Goal: Check status: Check status

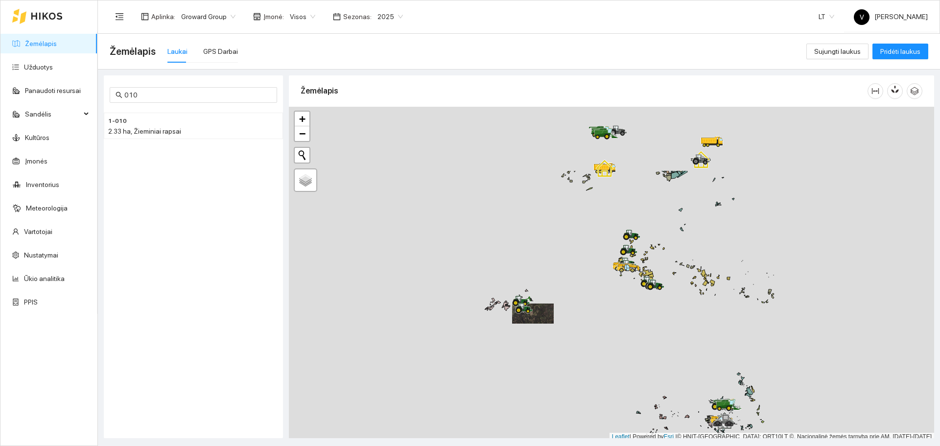
scroll to position [3, 0]
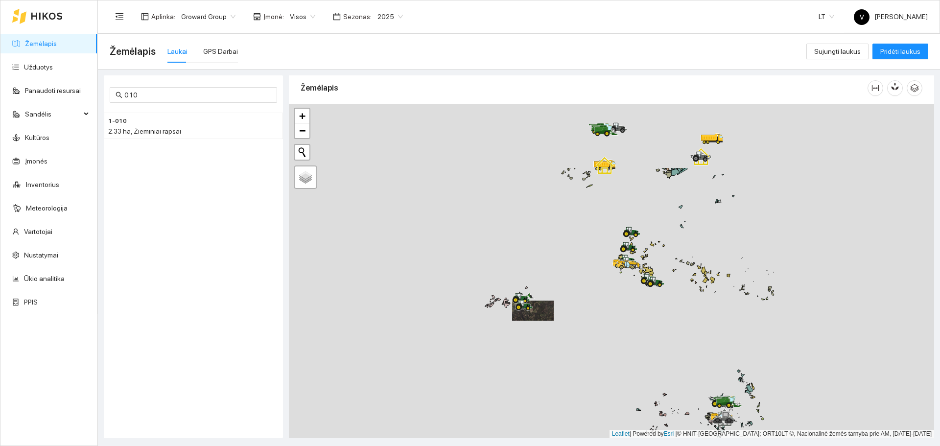
drag, startPoint x: 672, startPoint y: 174, endPoint x: 649, endPoint y: 291, distance: 119.4
click at [626, 273] on div at bounding box center [611, 271] width 645 height 334
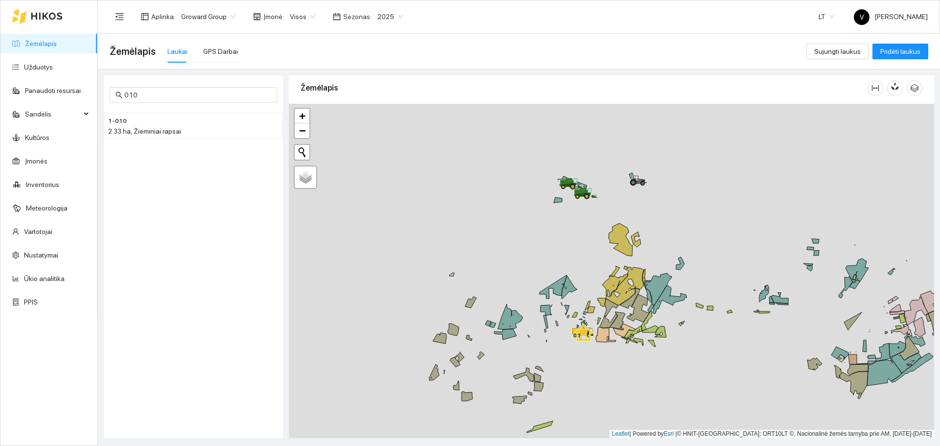
drag, startPoint x: 573, startPoint y: 128, endPoint x: 584, endPoint y: 211, distance: 83.5
click at [584, 211] on div at bounding box center [611, 271] width 645 height 334
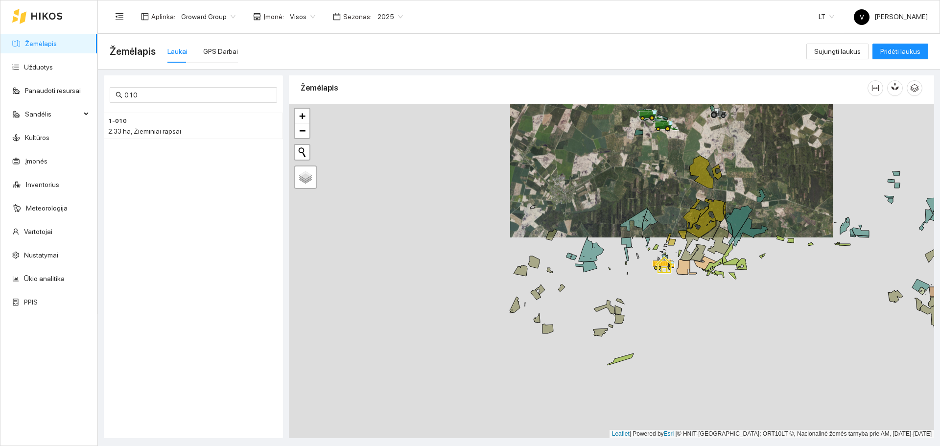
drag, startPoint x: 670, startPoint y: 235, endPoint x: 681, endPoint y: 200, distance: 36.4
click at [626, 200] on div at bounding box center [611, 271] width 645 height 334
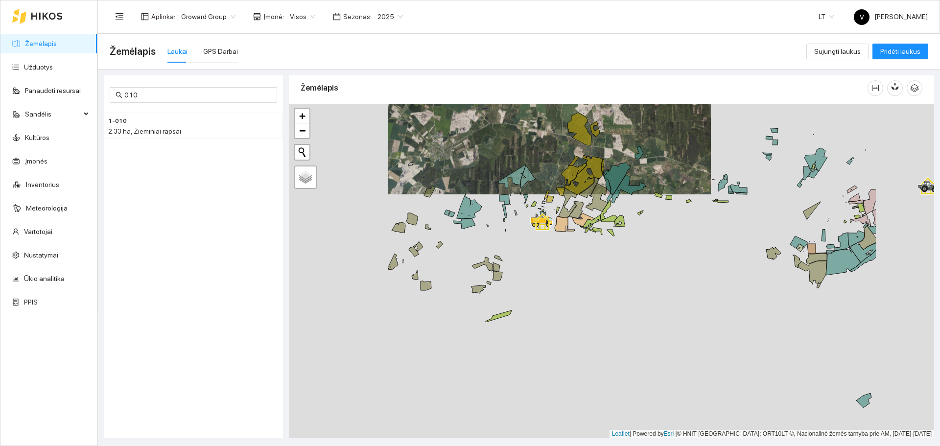
drag, startPoint x: 667, startPoint y: 237, endPoint x: 615, endPoint y: 224, distance: 53.4
click at [615, 224] on icon at bounding box center [620, 220] width 12 height 11
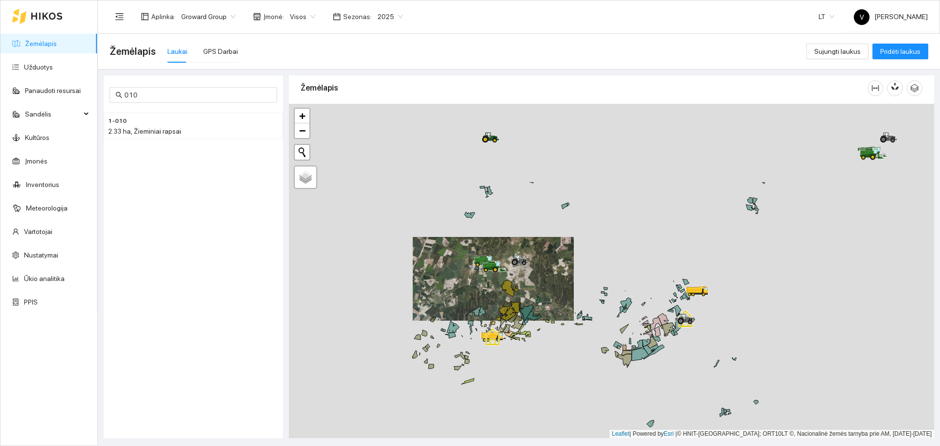
drag, startPoint x: 791, startPoint y: 232, endPoint x: 703, endPoint y: 348, distance: 146.4
click at [626, 273] on div at bounding box center [611, 271] width 645 height 334
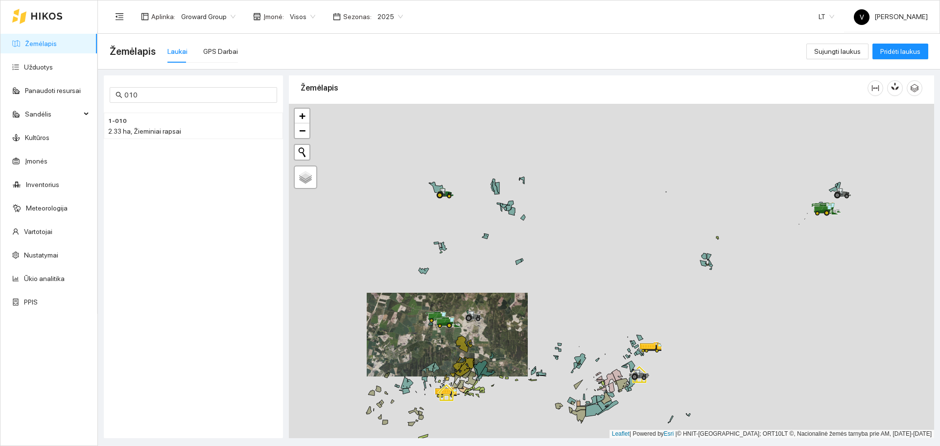
drag, startPoint x: 874, startPoint y: 185, endPoint x: 821, endPoint y: 245, distance: 80.2
click at [626, 245] on div at bounding box center [611, 271] width 645 height 334
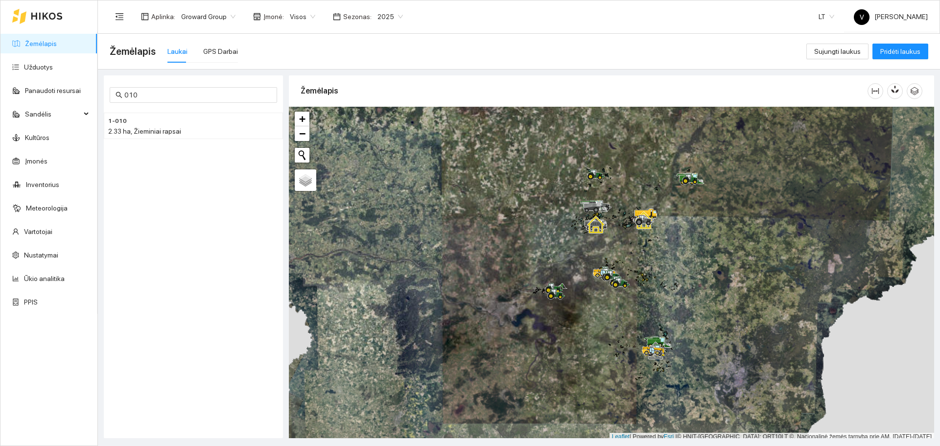
scroll to position [3, 0]
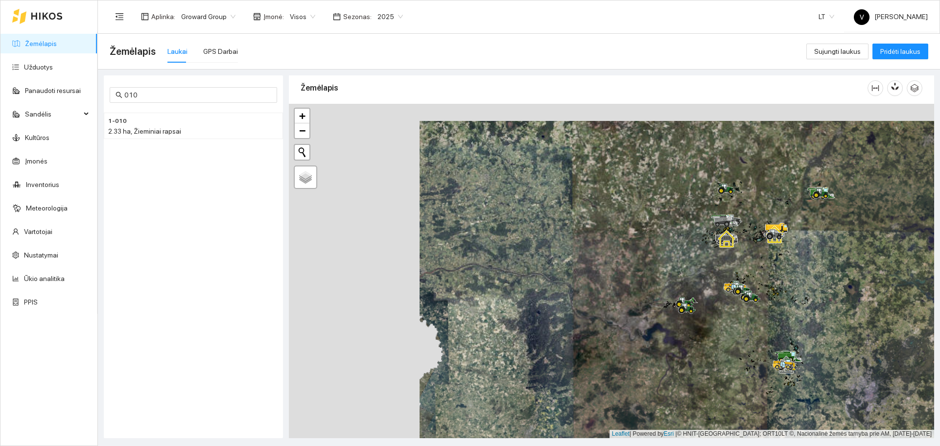
drag, startPoint x: 422, startPoint y: 237, endPoint x: 645, endPoint y: 263, distance: 224.8
click at [645, 263] on div at bounding box center [611, 271] width 645 height 334
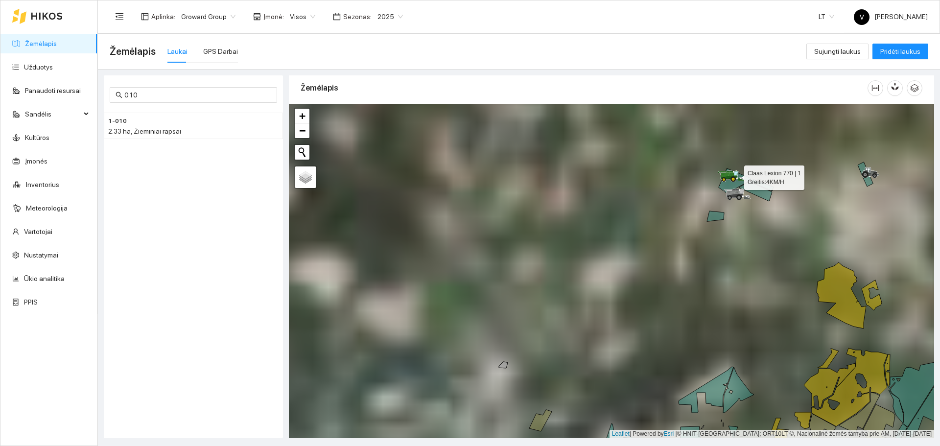
click at [724, 184] on div at bounding box center [726, 181] width 6 height 24
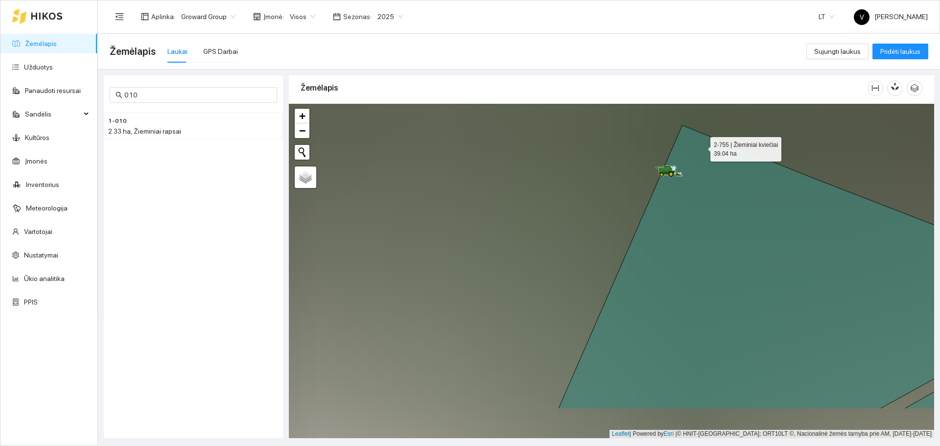
drag, startPoint x: 724, startPoint y: 197, endPoint x: 716, endPoint y: 166, distance: 32.3
click at [716, 166] on icon at bounding box center [765, 267] width 412 height 284
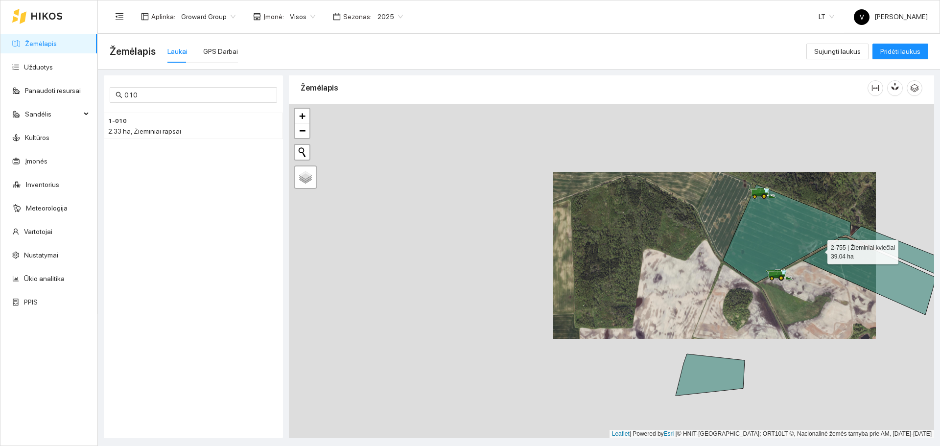
drag, startPoint x: 757, startPoint y: 226, endPoint x: 687, endPoint y: 237, distance: 71.3
click at [723, 237] on icon at bounding box center [832, 250] width 218 height 130
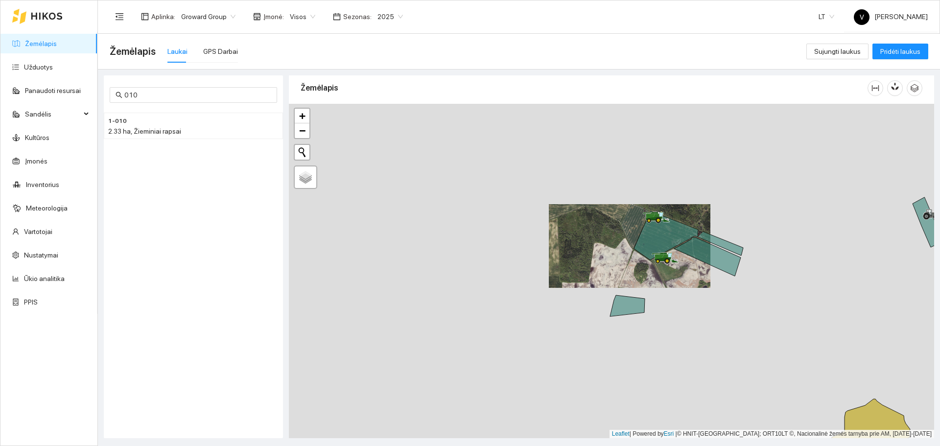
drag, startPoint x: 687, startPoint y: 237, endPoint x: 613, endPoint y: 217, distance: 76.4
click at [648, 217] on div at bounding box center [651, 222] width 6 height 24
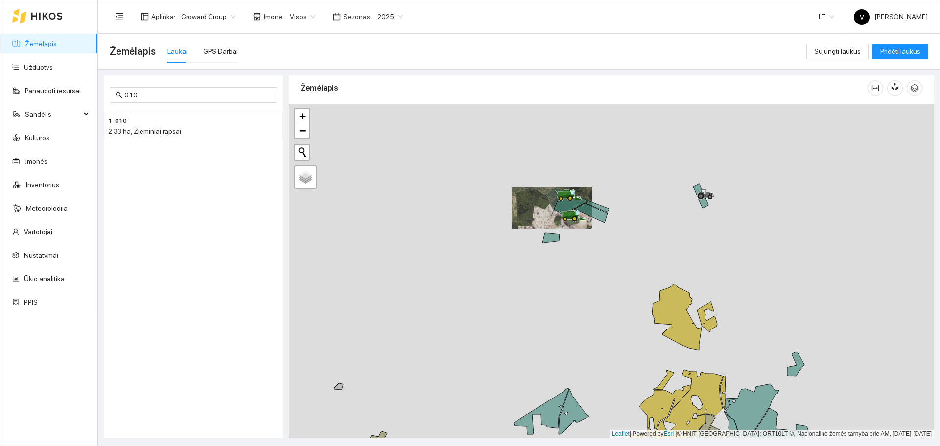
drag, startPoint x: 609, startPoint y: 325, endPoint x: 557, endPoint y: 310, distance: 53.9
click at [557, 310] on div at bounding box center [611, 271] width 645 height 334
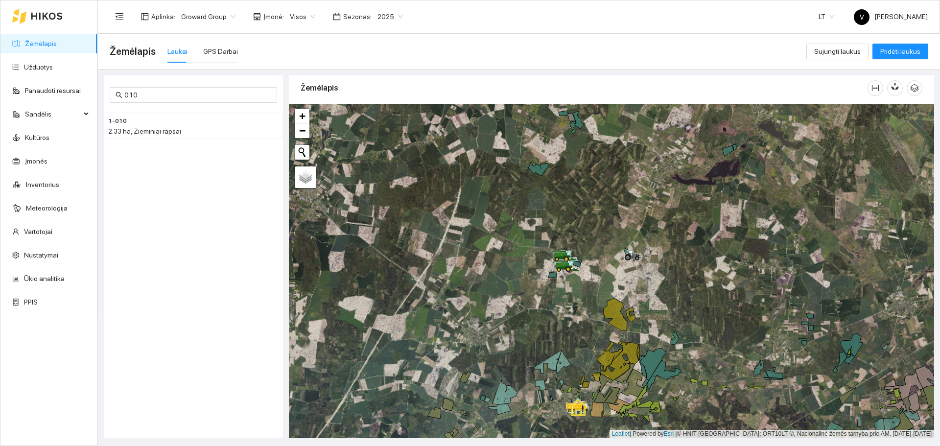
click at [557, 310] on div at bounding box center [611, 271] width 645 height 334
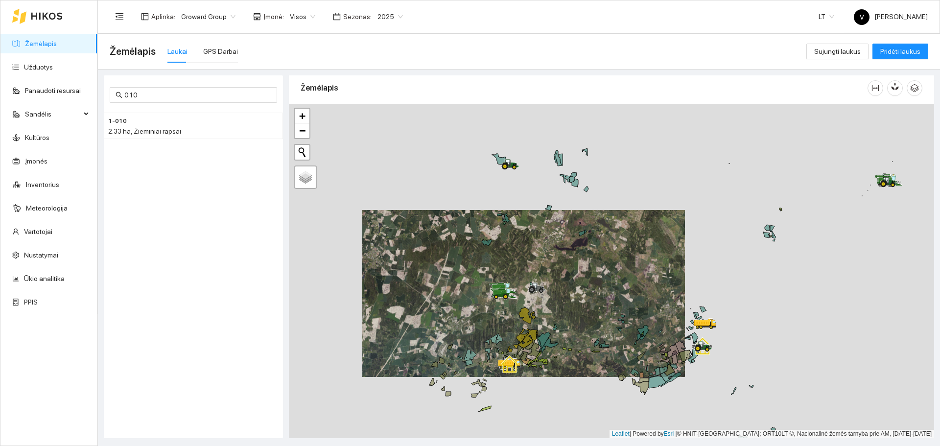
drag, startPoint x: 648, startPoint y: 304, endPoint x: 542, endPoint y: 310, distance: 106.5
click at [542, 310] on div at bounding box center [611, 271] width 645 height 334
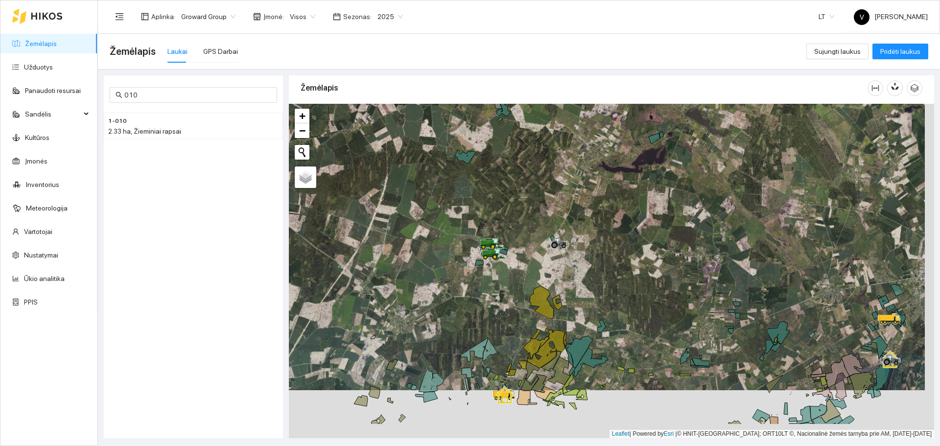
drag, startPoint x: 500, startPoint y: 281, endPoint x: 504, endPoint y: 208, distance: 72.6
click at [504, 208] on div at bounding box center [611, 271] width 645 height 334
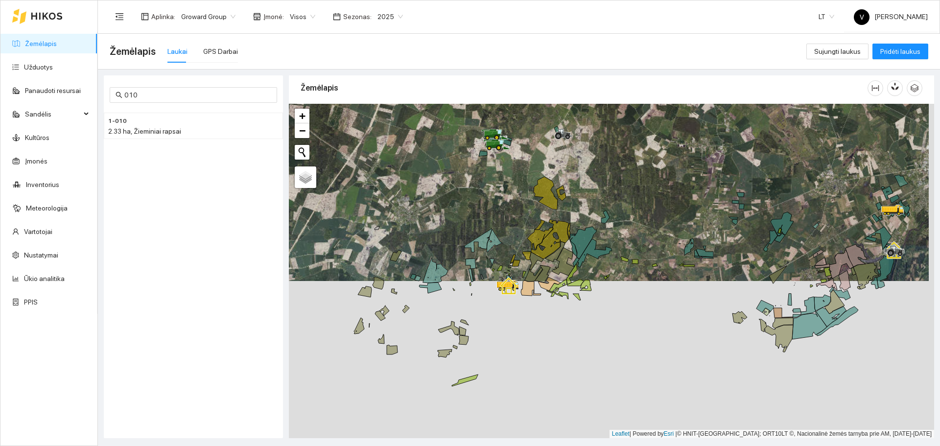
drag, startPoint x: 504, startPoint y: 295, endPoint x: 487, endPoint y: 222, distance: 75.0
click at [487, 222] on div at bounding box center [611, 271] width 645 height 334
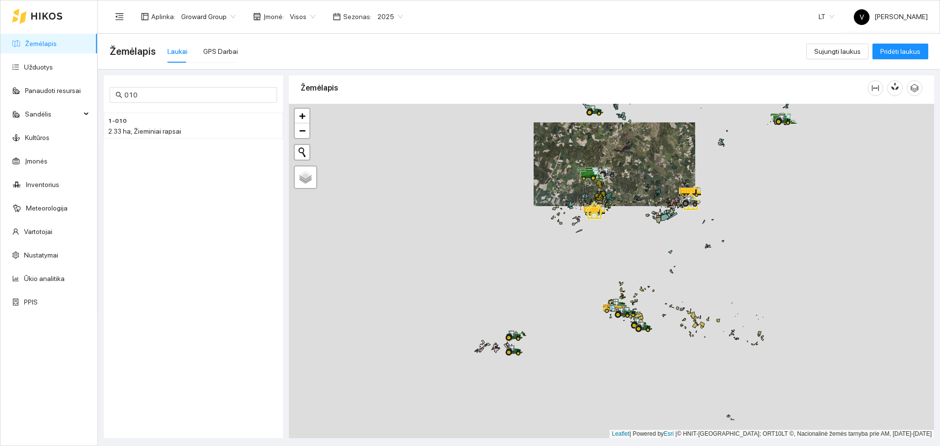
drag, startPoint x: 645, startPoint y: 250, endPoint x: 624, endPoint y: 196, distance: 58.1
click at [624, 196] on div at bounding box center [611, 271] width 645 height 334
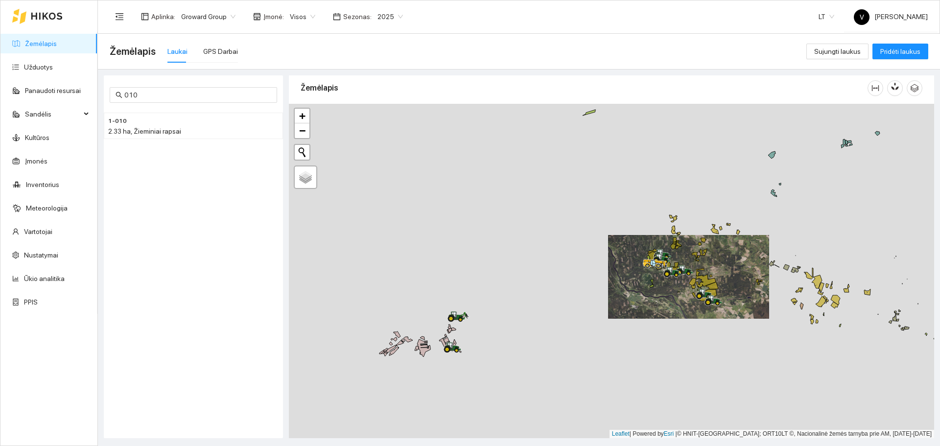
drag, startPoint x: 715, startPoint y: 279, endPoint x: 646, endPoint y: 383, distance: 124.4
click at [646, 383] on div at bounding box center [611, 271] width 645 height 334
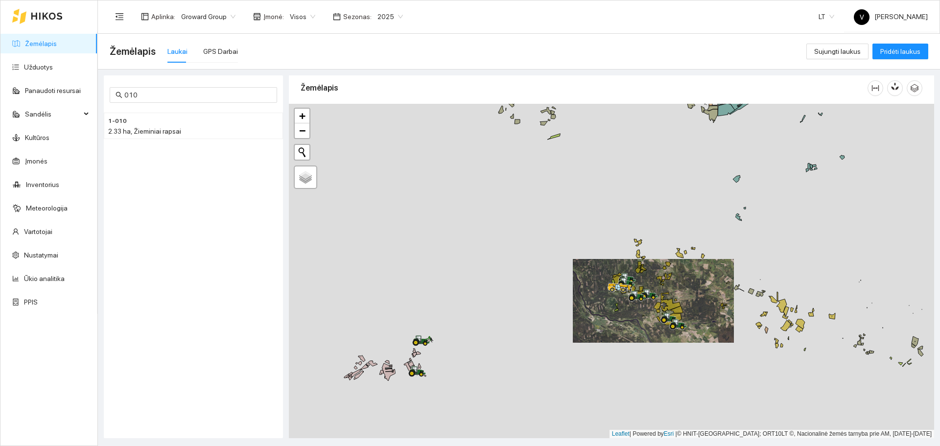
drag, startPoint x: 727, startPoint y: 311, endPoint x: 612, endPoint y: 378, distance: 132.8
click at [612, 378] on div at bounding box center [611, 271] width 645 height 334
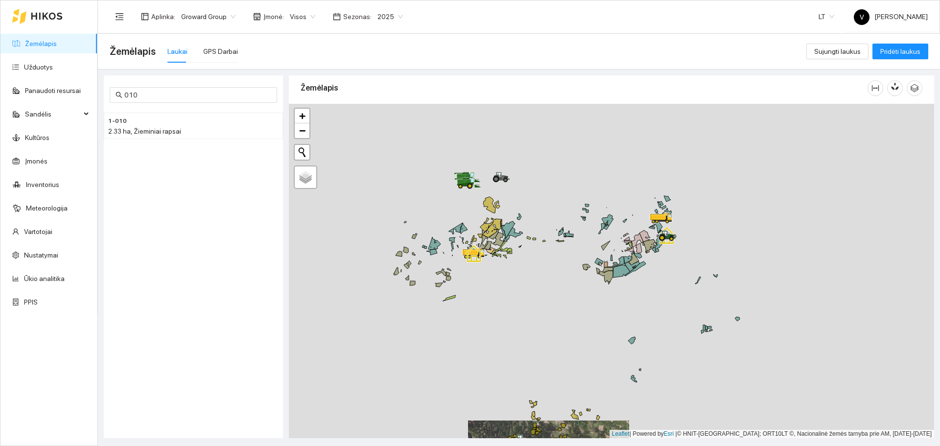
drag, startPoint x: 666, startPoint y: 338, endPoint x: 660, endPoint y: 365, distance: 27.6
click at [660, 365] on div at bounding box center [611, 271] width 645 height 334
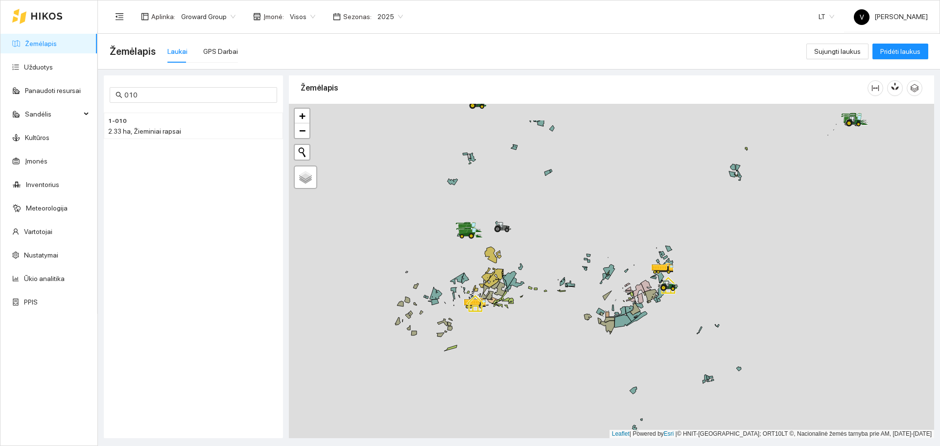
drag, startPoint x: 622, startPoint y: 287, endPoint x: 623, endPoint y: 337, distance: 50.0
click at [623, 337] on div at bounding box center [611, 271] width 645 height 334
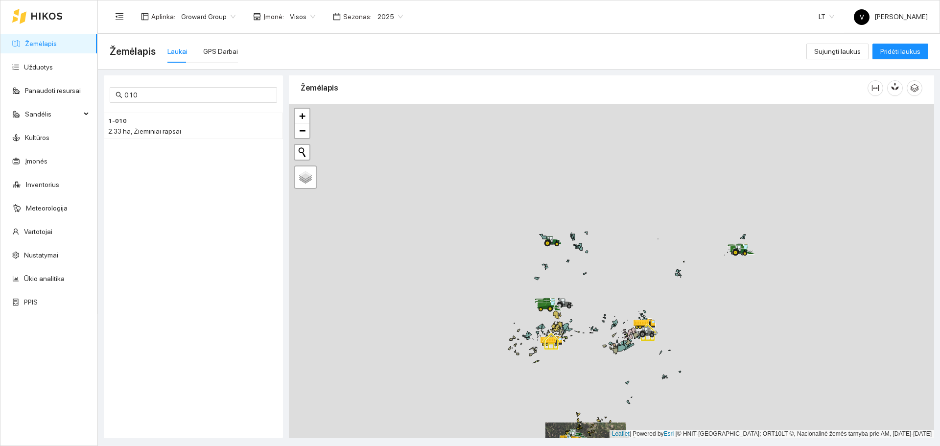
drag, startPoint x: 647, startPoint y: 204, endPoint x: 616, endPoint y: 144, distance: 67.9
click at [619, 149] on div at bounding box center [611, 271] width 645 height 334
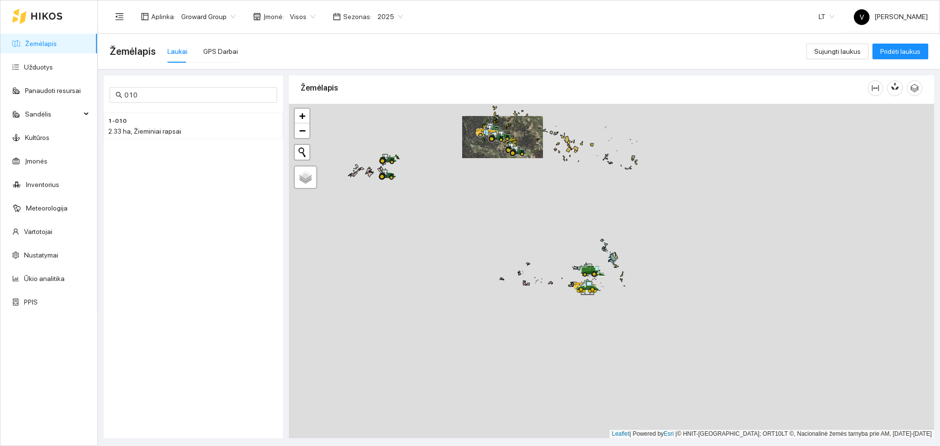
drag, startPoint x: 620, startPoint y: 347, endPoint x: 595, endPoint y: 160, distance: 188.2
click at [595, 159] on div at bounding box center [611, 271] width 645 height 334
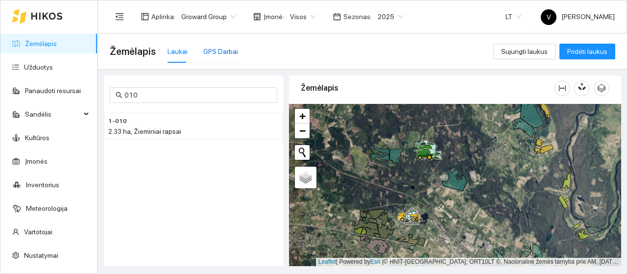
click at [211, 48] on div "GPS Darbai" at bounding box center [220, 51] width 35 height 11
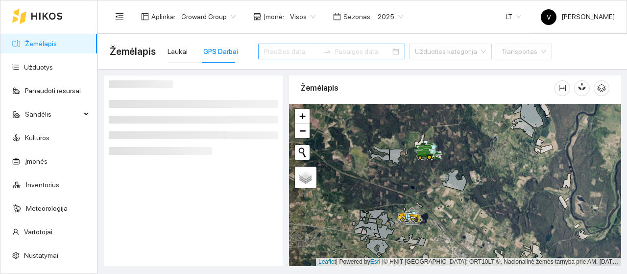
click at [374, 51] on div at bounding box center [331, 52] width 147 height 16
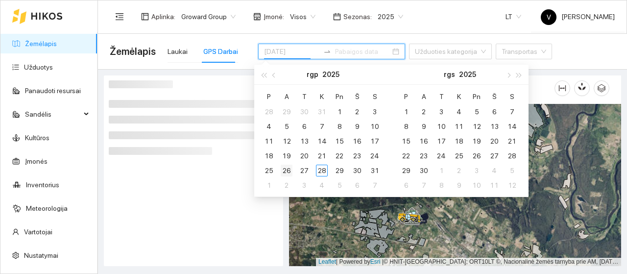
type input "[DATE]"
click at [288, 168] on div "26" at bounding box center [287, 171] width 12 height 12
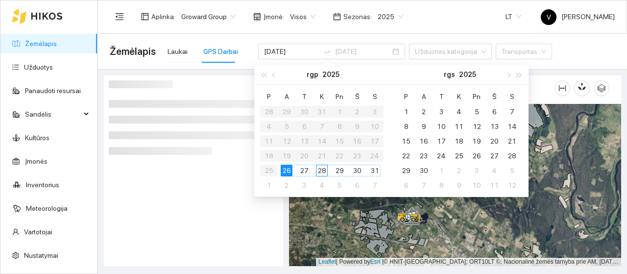
type input "[DATE]"
click at [370, 167] on div "31" at bounding box center [375, 171] width 12 height 12
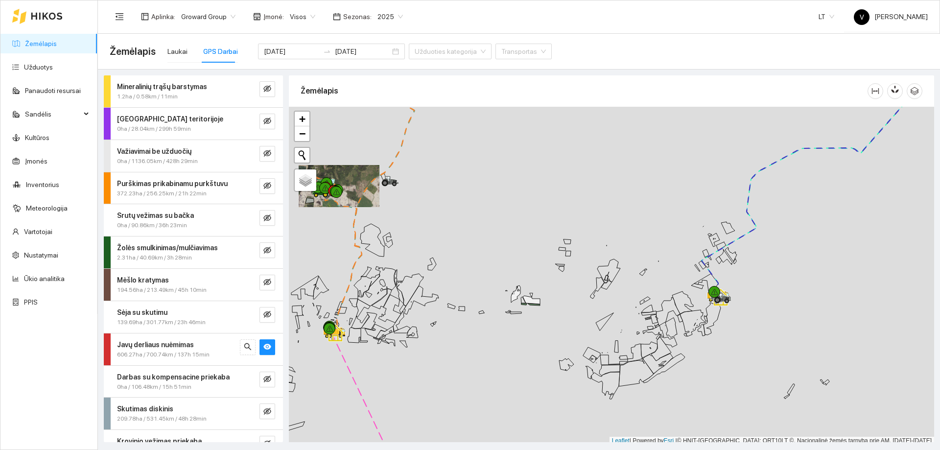
scroll to position [3, 0]
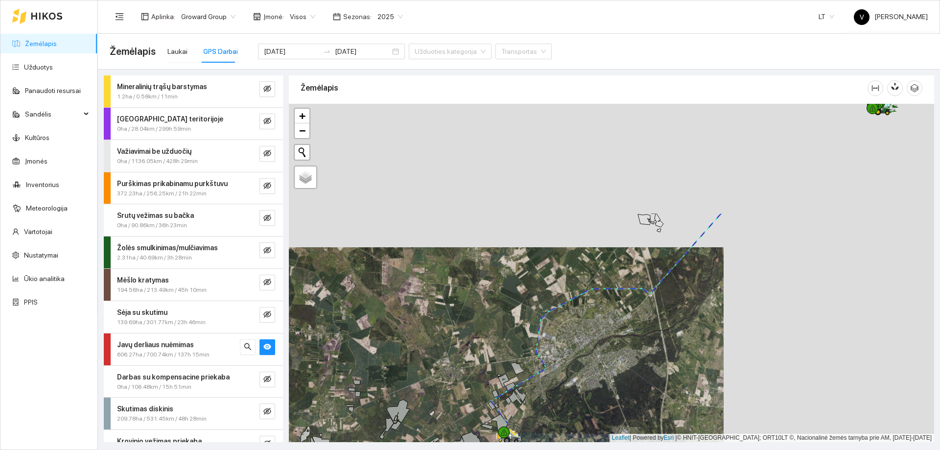
drag, startPoint x: 790, startPoint y: 214, endPoint x: 604, endPoint y: 338, distance: 223.6
click at [553, 374] on div at bounding box center [611, 273] width 645 height 338
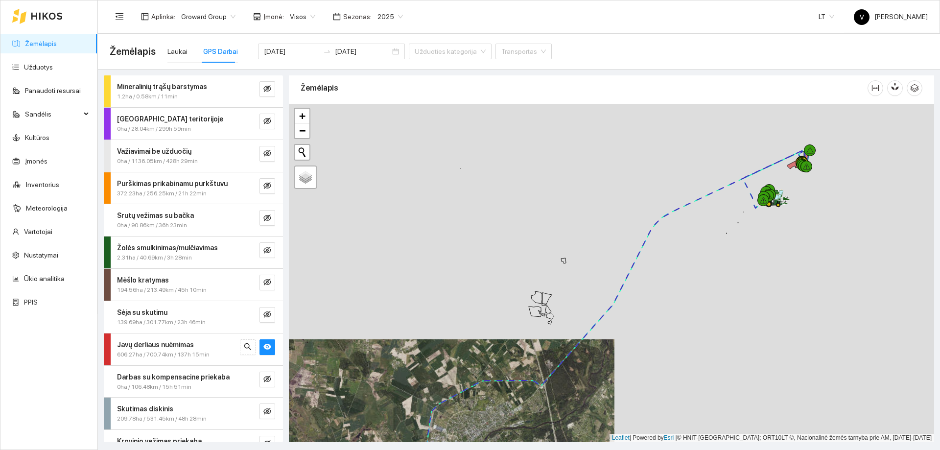
drag, startPoint x: 801, startPoint y: 221, endPoint x: 593, endPoint y: 380, distance: 262.4
click at [585, 390] on div at bounding box center [611, 273] width 645 height 338
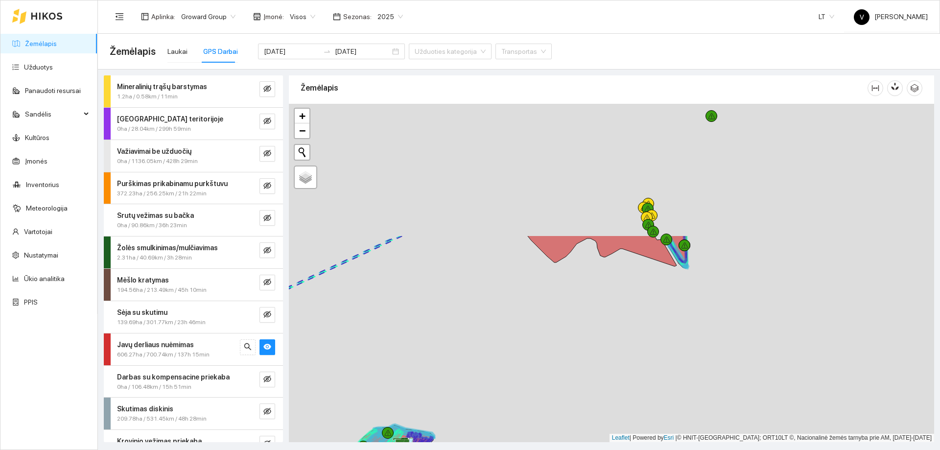
drag, startPoint x: 713, startPoint y: 210, endPoint x: 559, endPoint y: 376, distance: 226.0
click at [559, 376] on div at bounding box center [611, 273] width 645 height 338
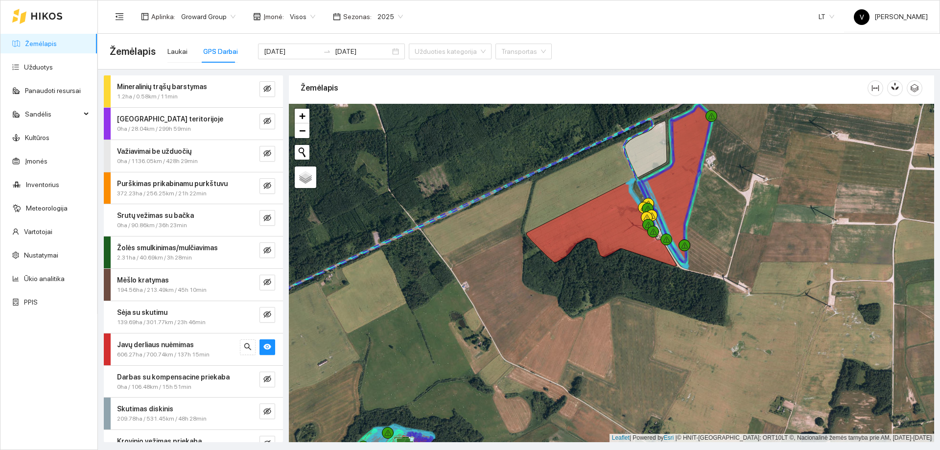
drag, startPoint x: 531, startPoint y: 292, endPoint x: 619, endPoint y: 209, distance: 121.3
click at [619, 211] on div at bounding box center [611, 273] width 645 height 338
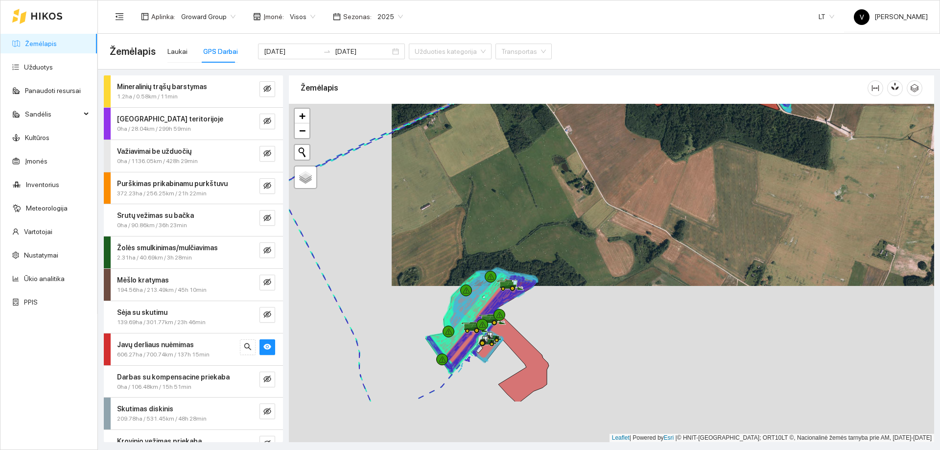
drag, startPoint x: 541, startPoint y: 392, endPoint x: 575, endPoint y: 278, distance: 119.0
click at [575, 278] on div at bounding box center [611, 273] width 645 height 338
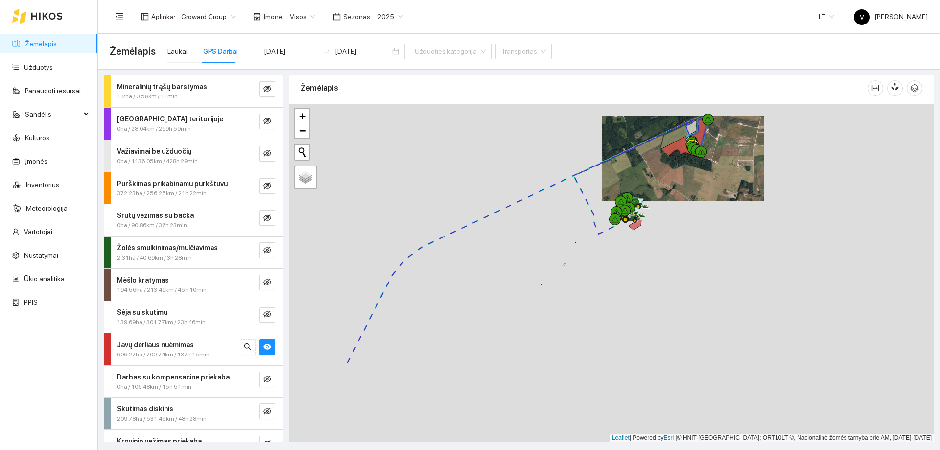
drag, startPoint x: 493, startPoint y: 357, endPoint x: 631, endPoint y: 234, distance: 185.2
click at [629, 236] on div at bounding box center [611, 273] width 645 height 338
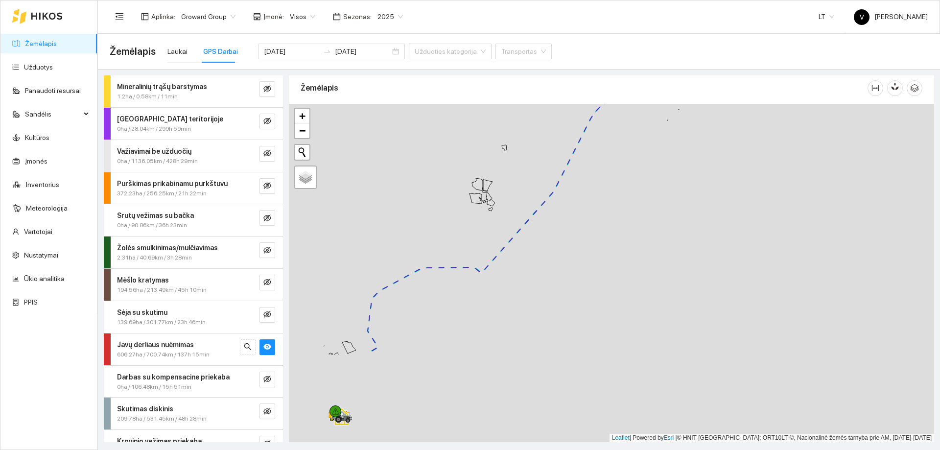
drag, startPoint x: 658, startPoint y: 302, endPoint x: 673, endPoint y: 280, distance: 27.4
click at [673, 280] on div at bounding box center [611, 273] width 645 height 338
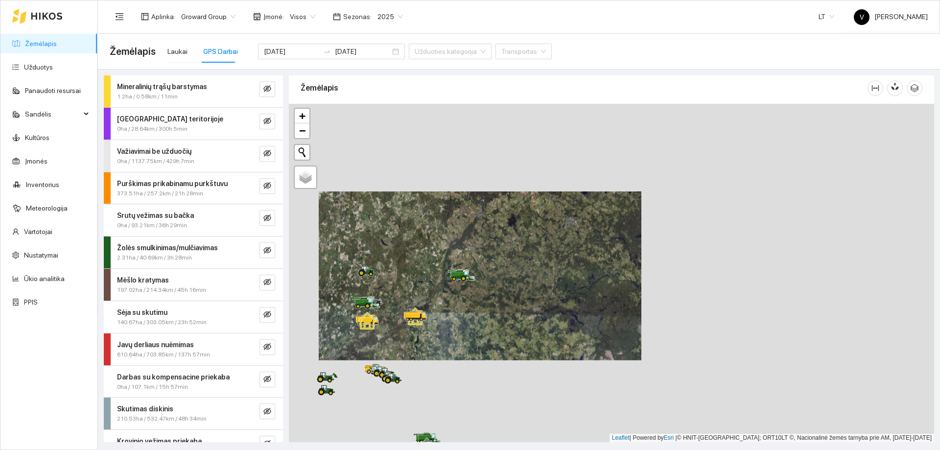
drag, startPoint x: 465, startPoint y: 348, endPoint x: 696, endPoint y: 238, distance: 255.9
click at [691, 244] on div at bounding box center [611, 273] width 645 height 338
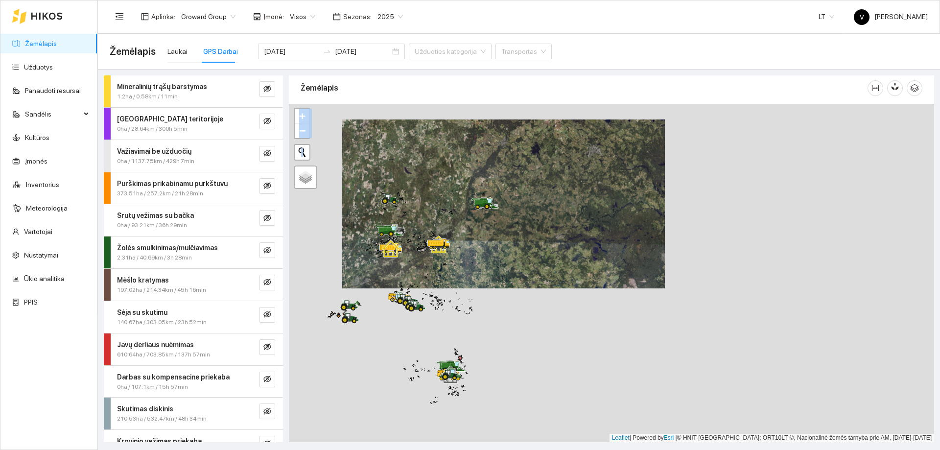
drag, startPoint x: 596, startPoint y: 315, endPoint x: 634, endPoint y: 204, distance: 117.7
click at [670, 152] on div at bounding box center [611, 273] width 645 height 338
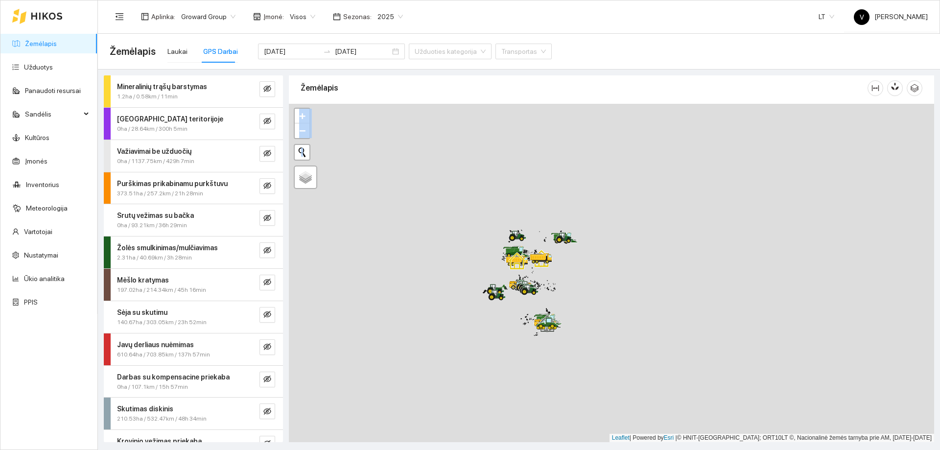
drag, startPoint x: 483, startPoint y: 272, endPoint x: 503, endPoint y: 301, distance: 34.9
click at [507, 307] on div at bounding box center [611, 273] width 645 height 338
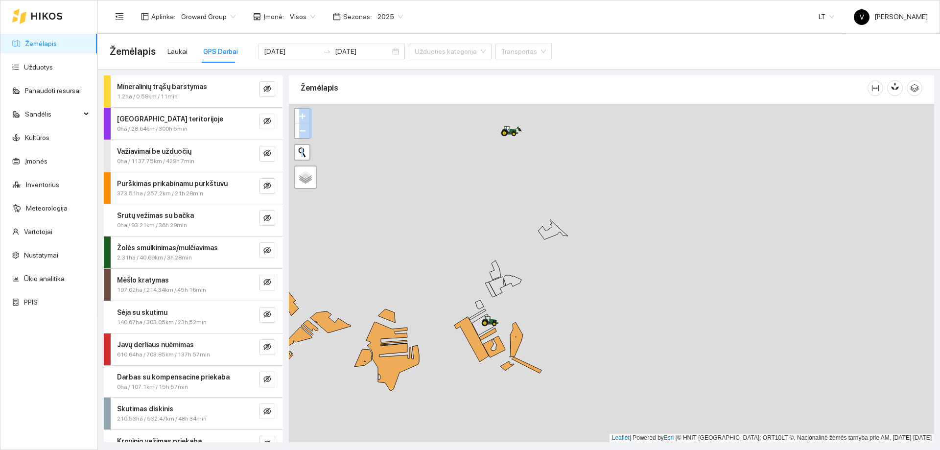
drag, startPoint x: 518, startPoint y: 256, endPoint x: 527, endPoint y: 336, distance: 80.9
click at [527, 336] on div at bounding box center [611, 273] width 645 height 338
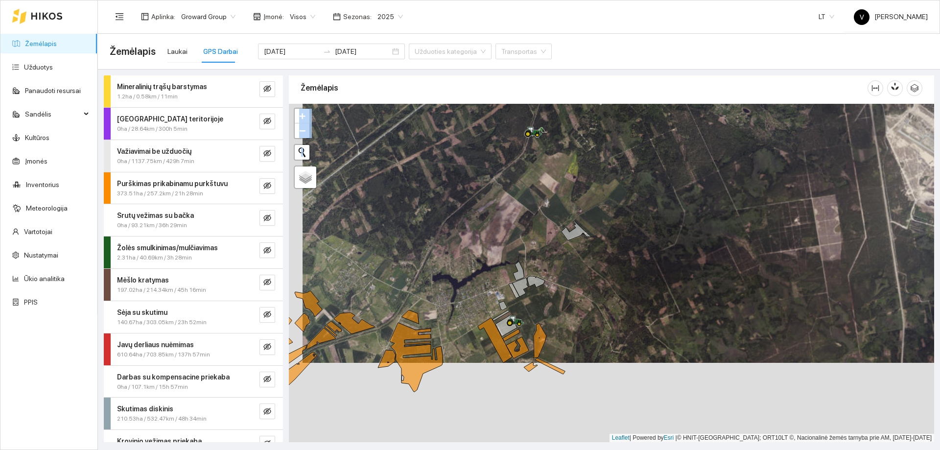
drag, startPoint x: 477, startPoint y: 349, endPoint x: 496, endPoint y: 263, distance: 87.7
click at [496, 263] on div at bounding box center [611, 273] width 645 height 338
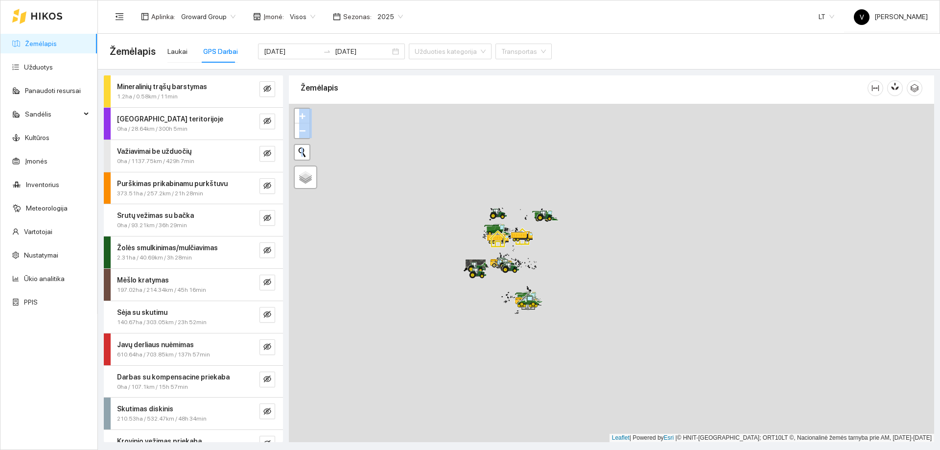
drag, startPoint x: 502, startPoint y: 357, endPoint x: 497, endPoint y: 279, distance: 79.1
click at [497, 279] on div at bounding box center [611, 273] width 645 height 338
